Goal: Transaction & Acquisition: Book appointment/travel/reservation

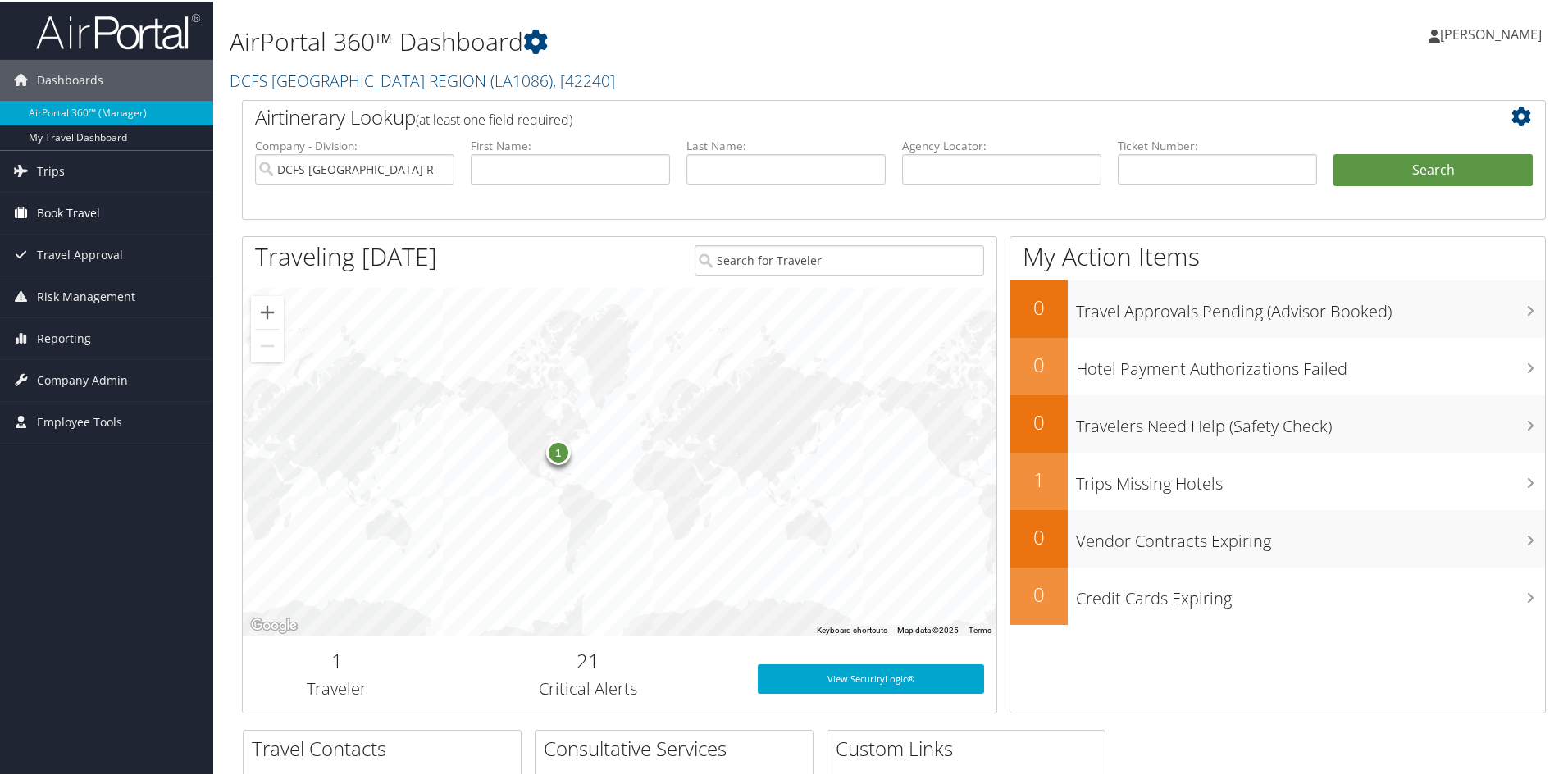
click at [122, 200] on link "Book Travel" at bounding box center [106, 211] width 213 height 41
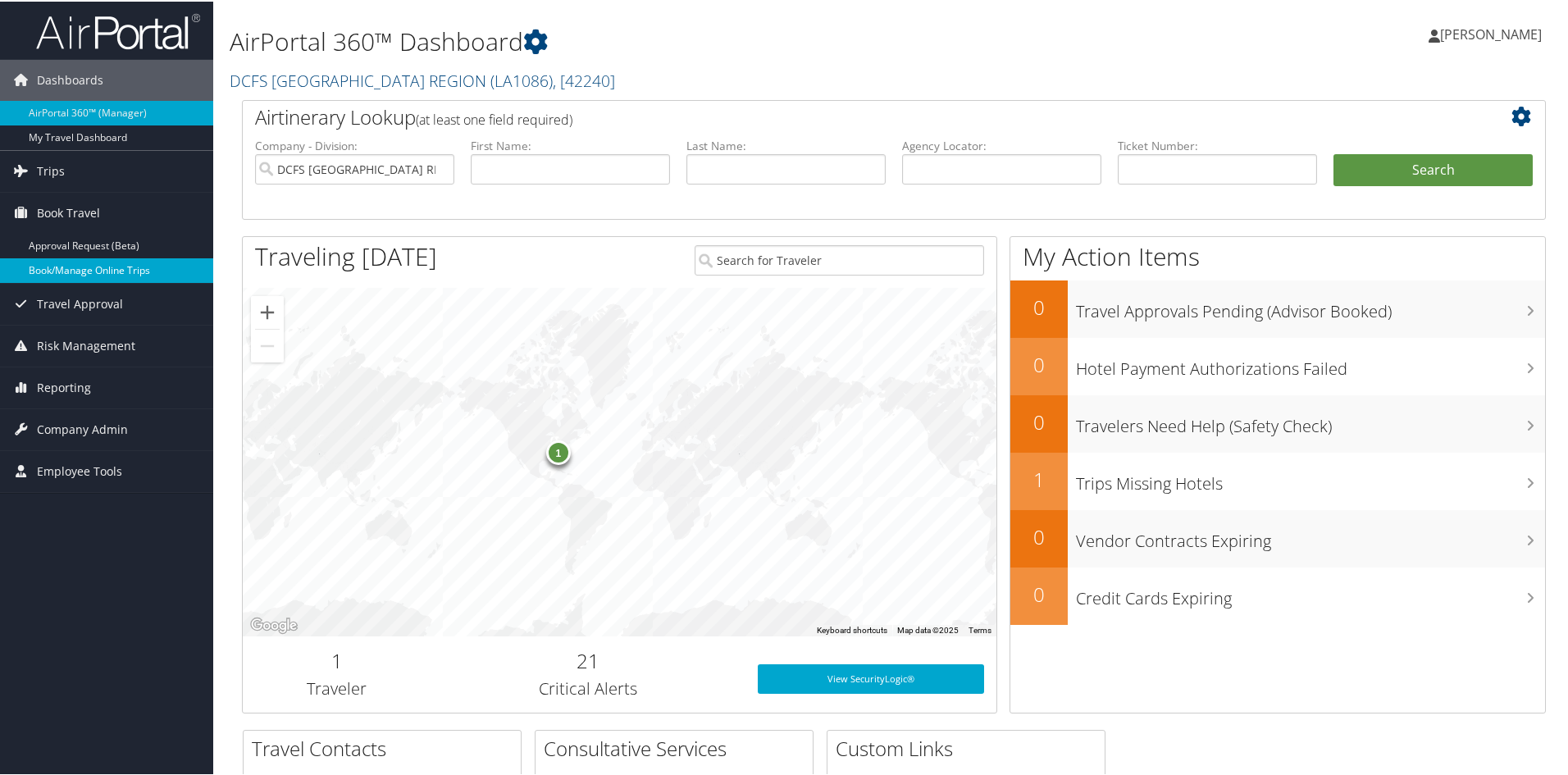
click at [96, 268] on link "Book/Manage Online Trips" at bounding box center [106, 269] width 213 height 24
click at [67, 262] on link "Book/Manage Online Trips" at bounding box center [106, 269] width 213 height 24
click at [91, 264] on link "Book/Manage Online Trips" at bounding box center [106, 269] width 213 height 24
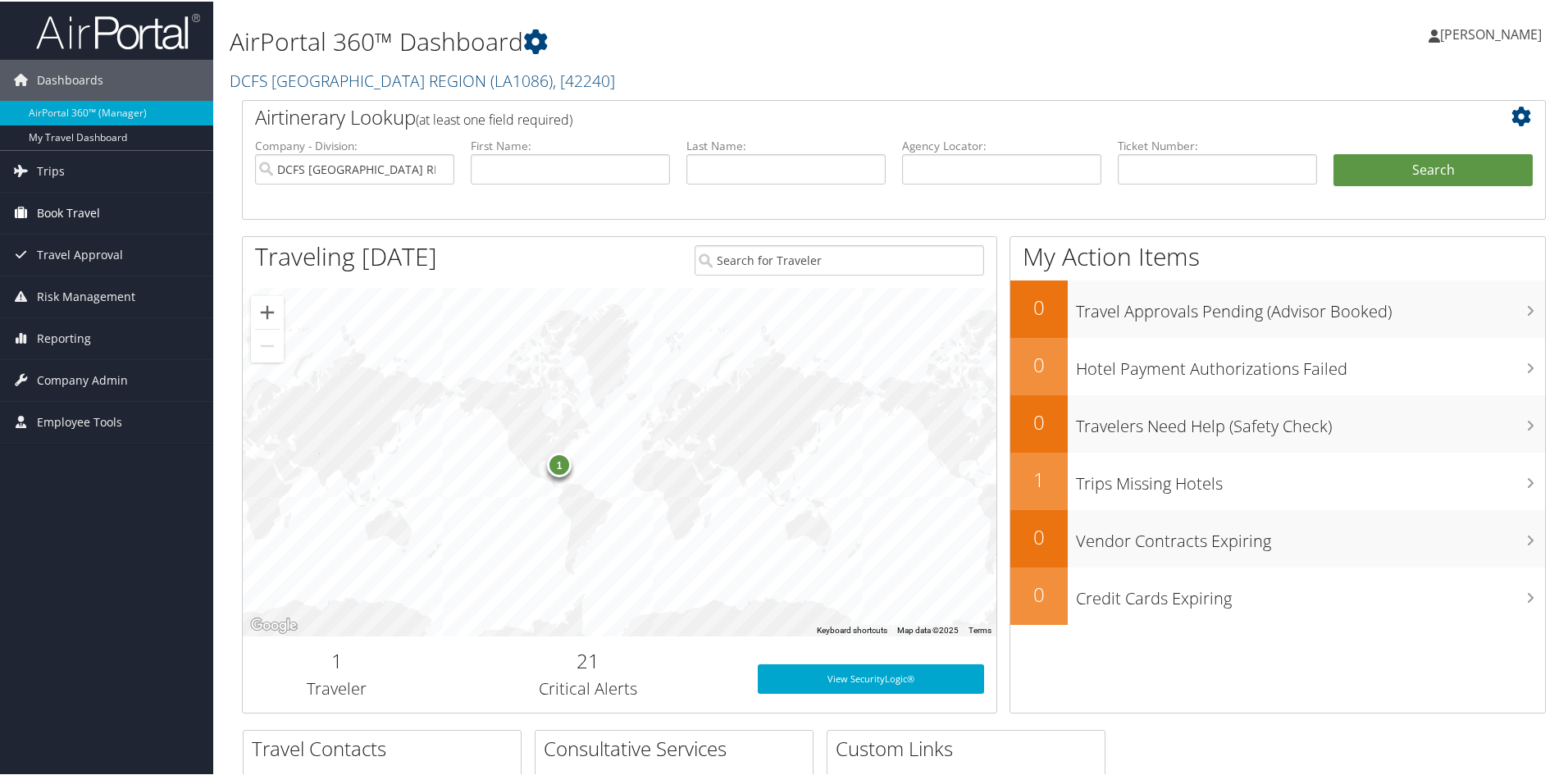
click at [93, 198] on span "Book Travel" at bounding box center [68, 211] width 63 height 41
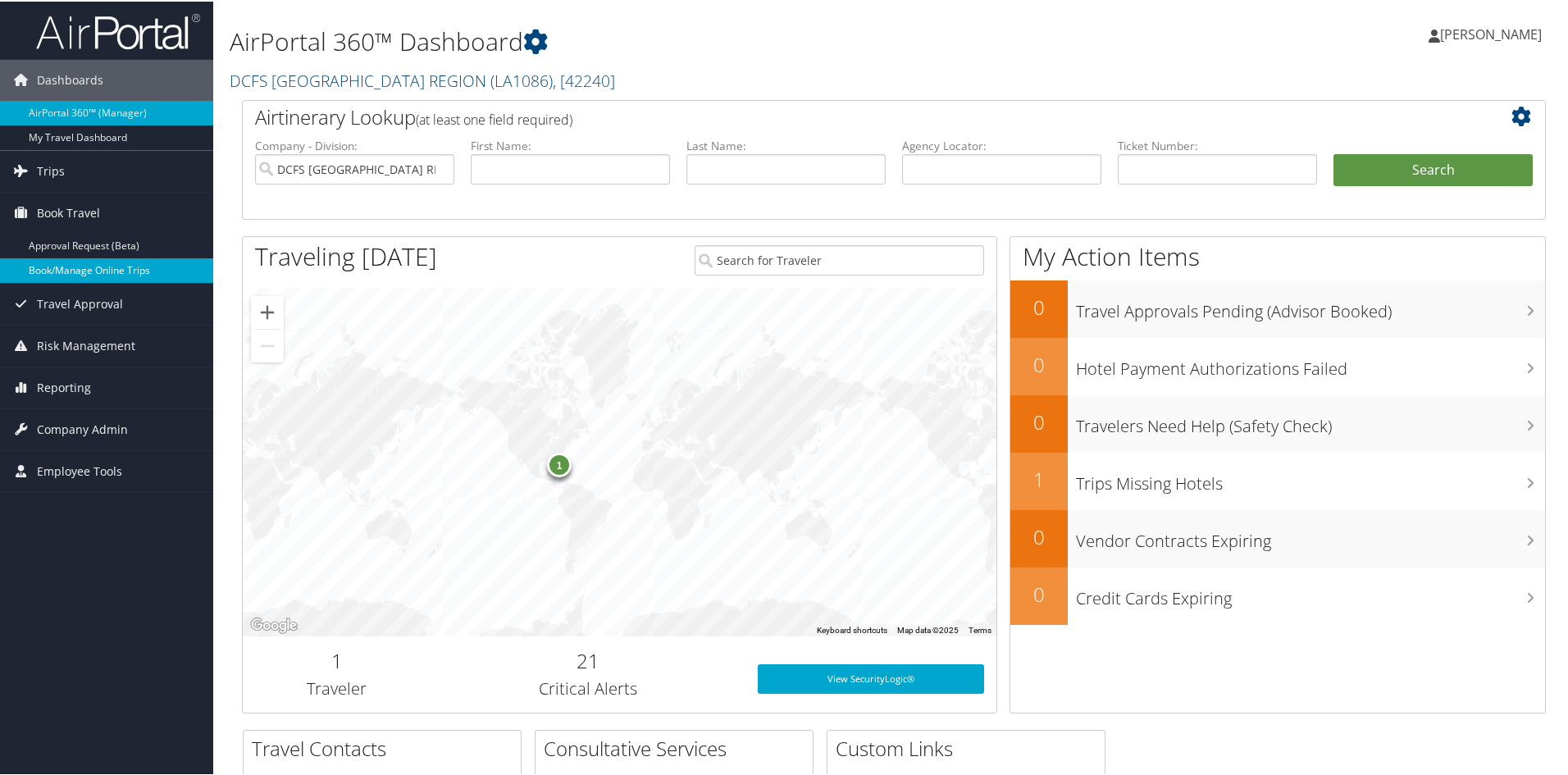
click at [126, 270] on link "Book/Manage Online Trips" at bounding box center [106, 269] width 213 height 24
